Goal: Browse casually

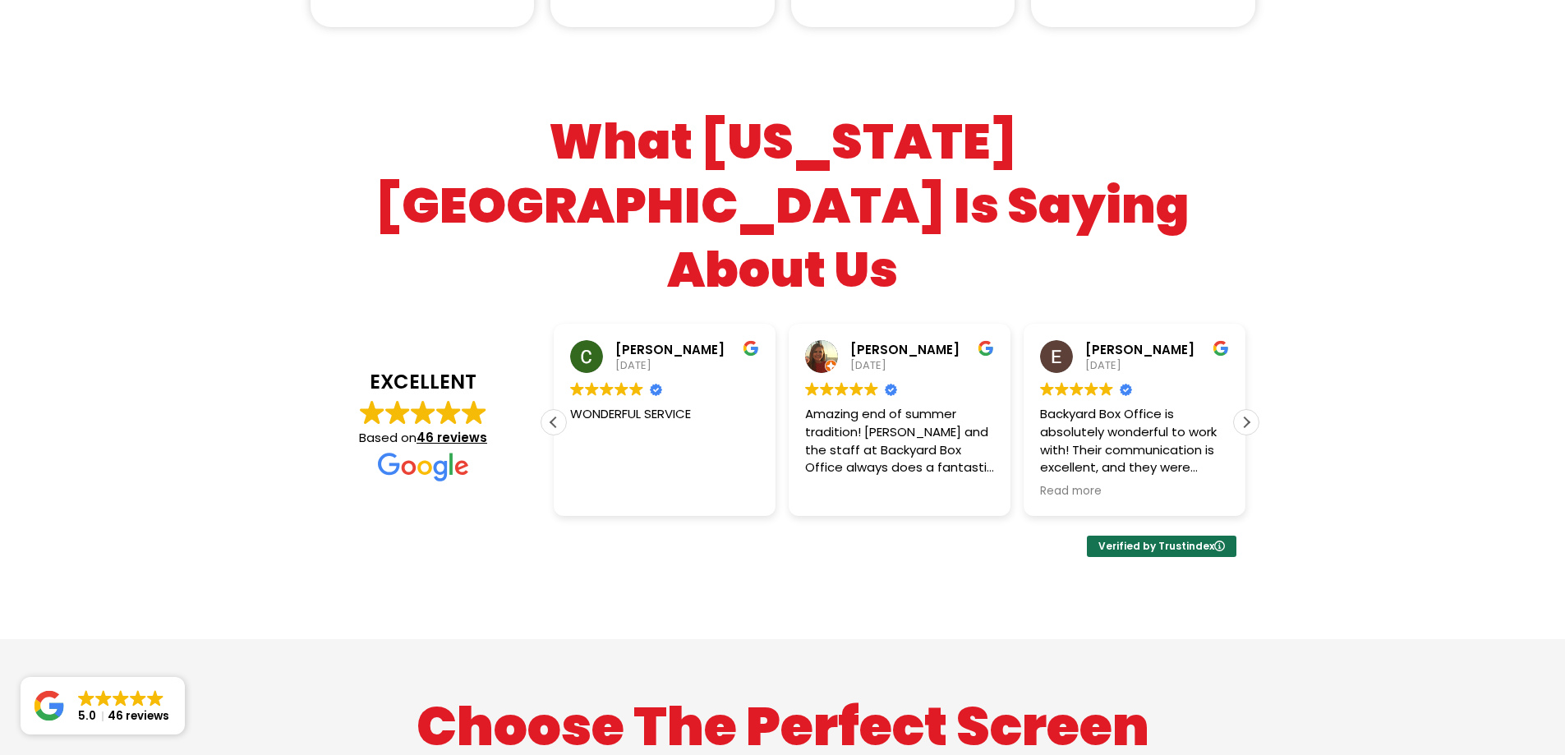
scroll to position [2217, 0]
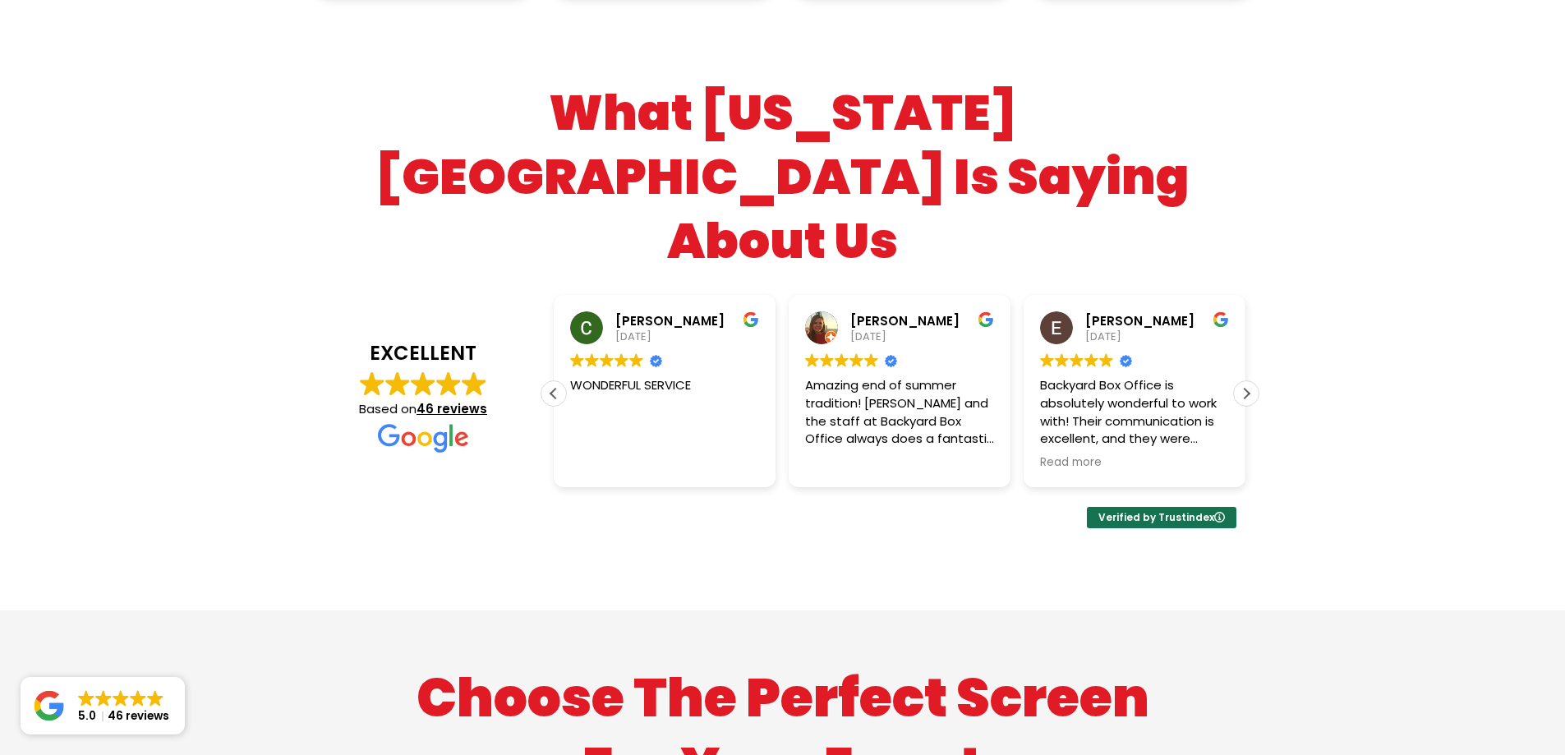
click at [1248, 381] on div "Next review" at bounding box center [1246, 393] width 25 height 25
click at [1247, 381] on div "Next review" at bounding box center [1246, 393] width 25 height 25
click at [1243, 381] on div "Next review" at bounding box center [1246, 393] width 25 height 25
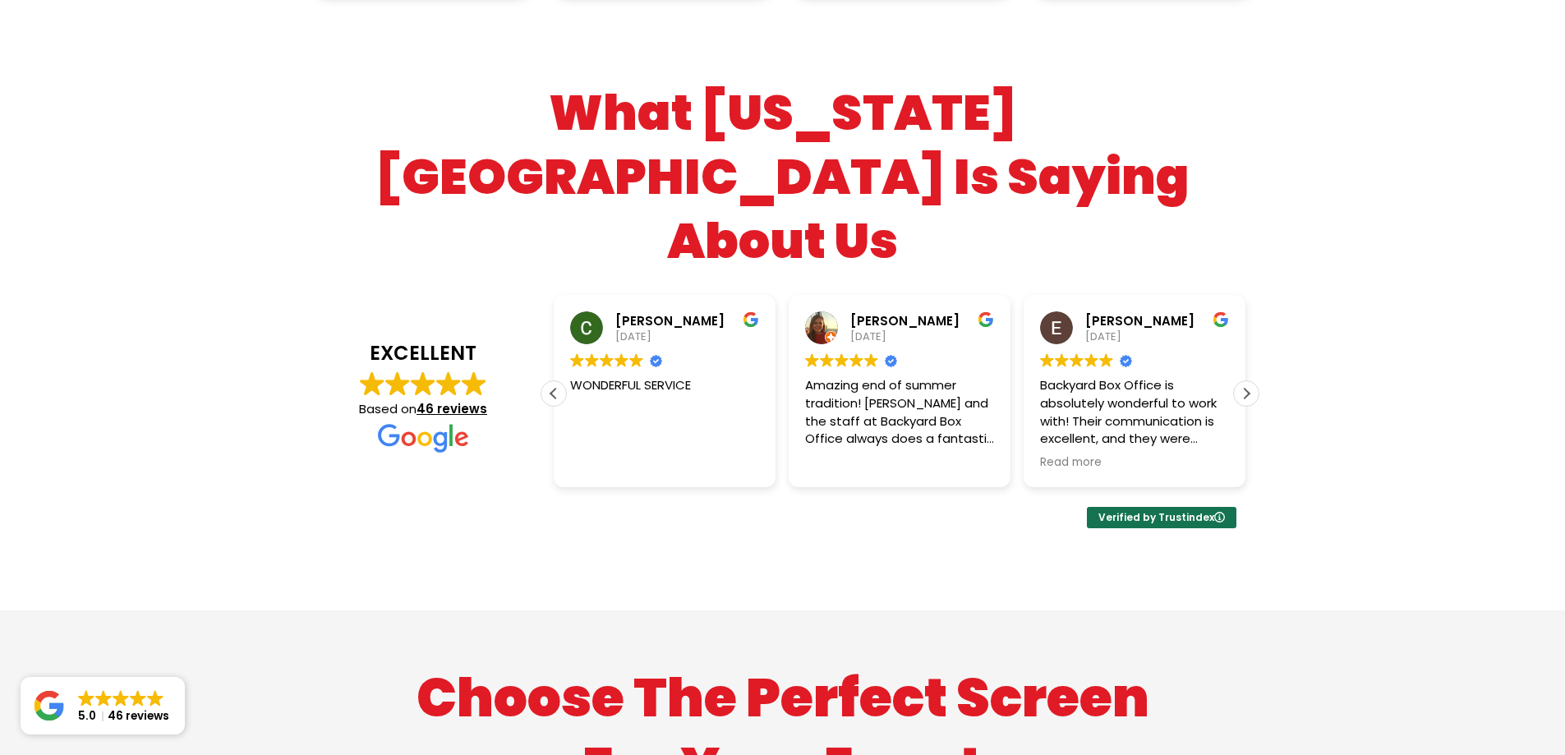
click at [1243, 381] on div "Next review" at bounding box center [1246, 393] width 25 height 25
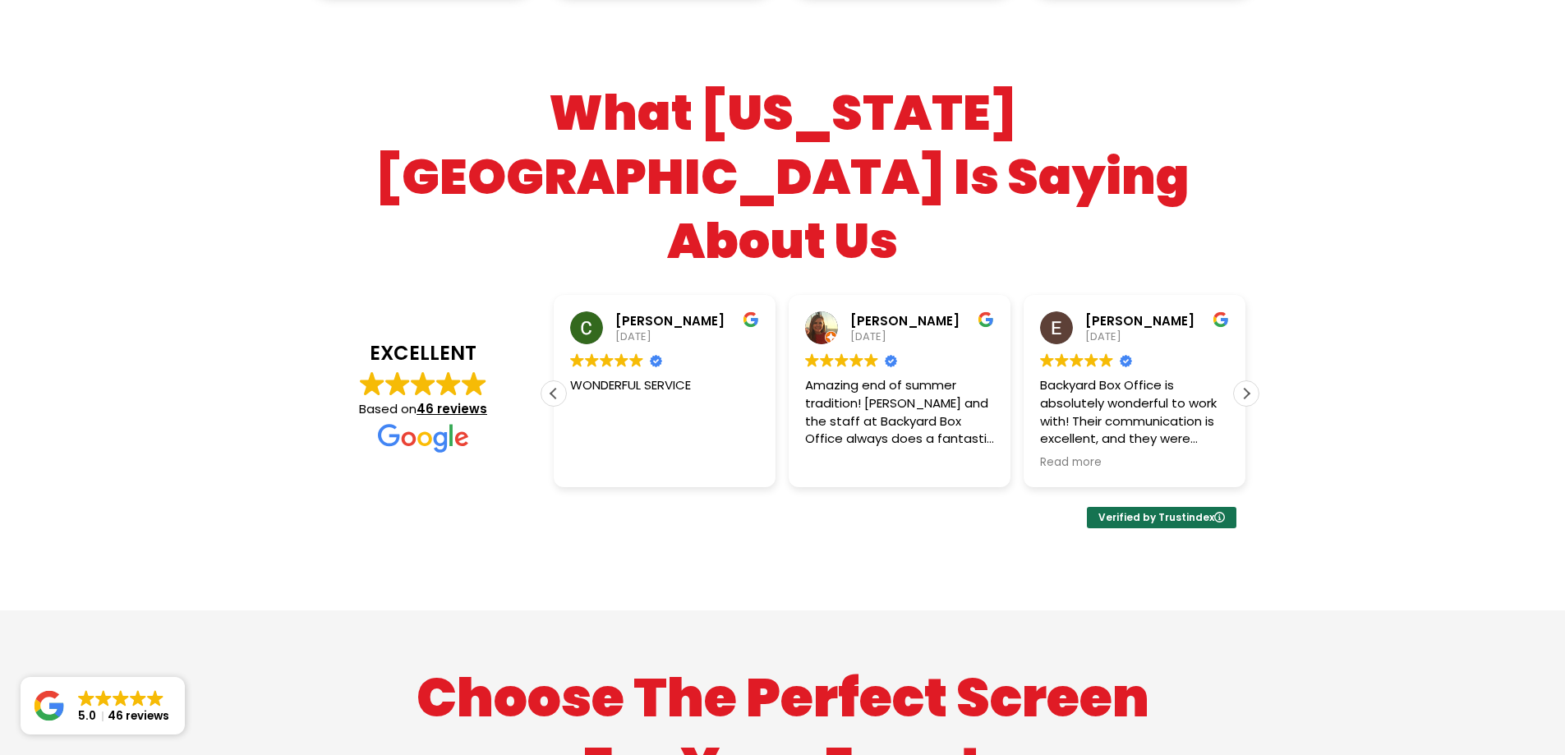
click at [1243, 381] on div "Next review" at bounding box center [1246, 393] width 25 height 25
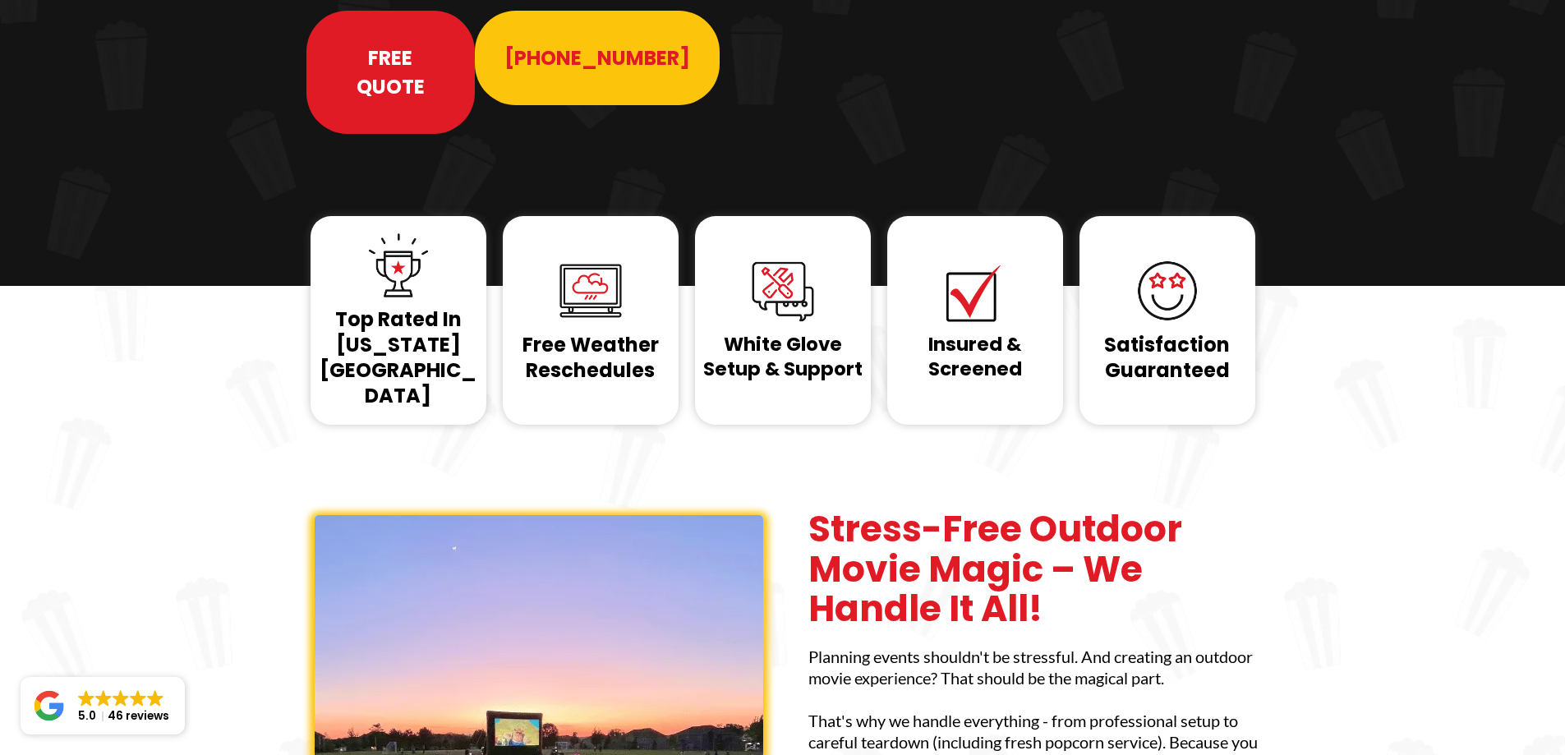
scroll to position [0, 0]
